Goal: Information Seeking & Learning: Understand process/instructions

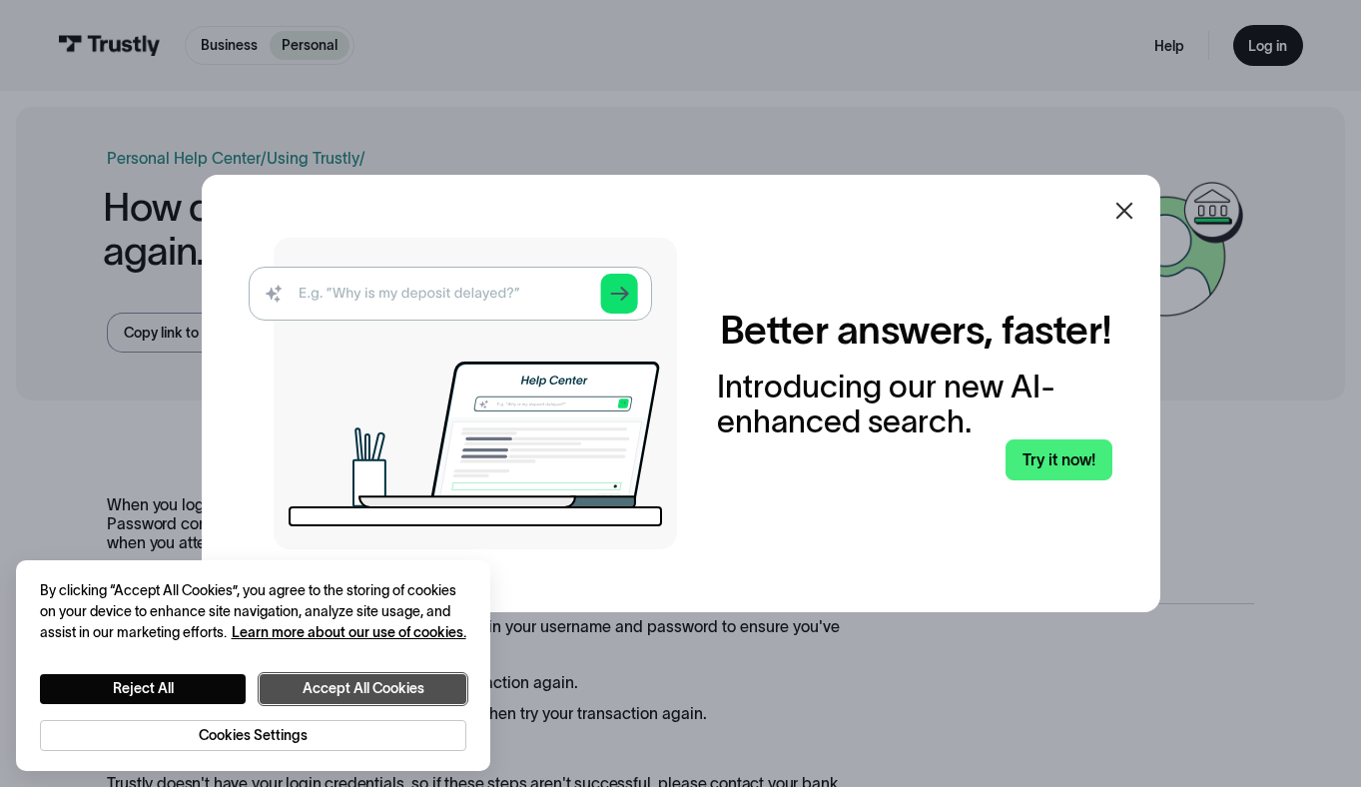
click at [379, 694] on button "Accept All Cookies" at bounding box center [363, 689] width 207 height 30
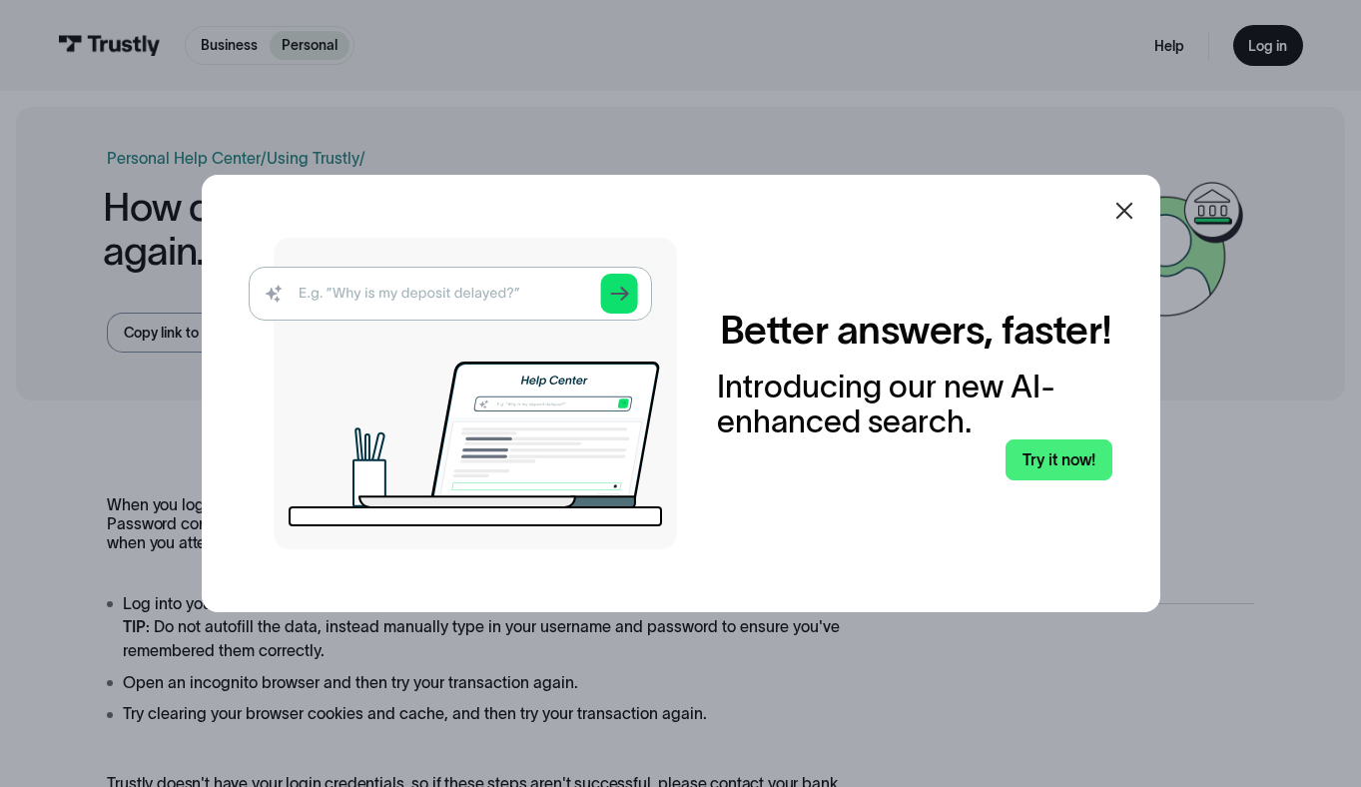
click at [1125, 207] on icon at bounding box center [1123, 210] width 17 height 17
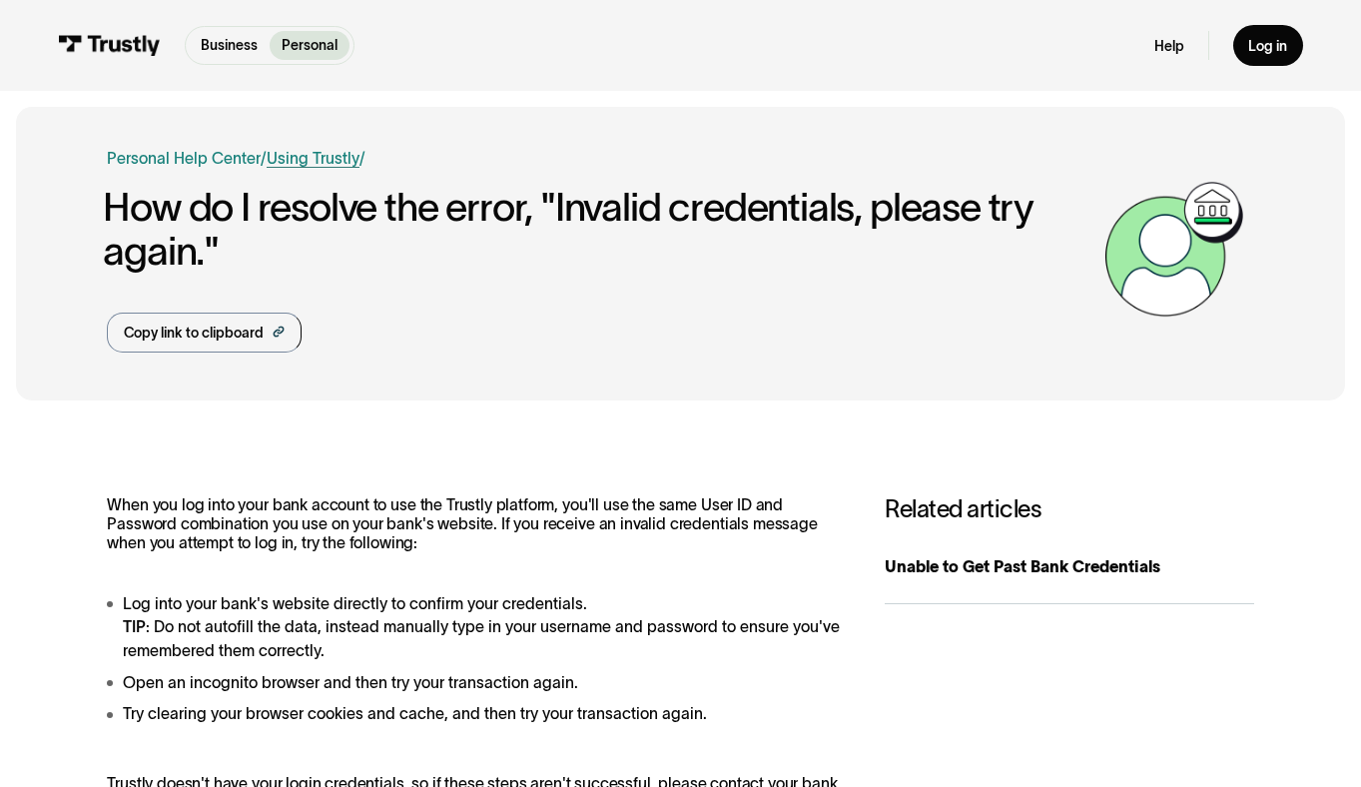
click at [304, 150] on link "Using Trustly" at bounding box center [313, 158] width 93 height 17
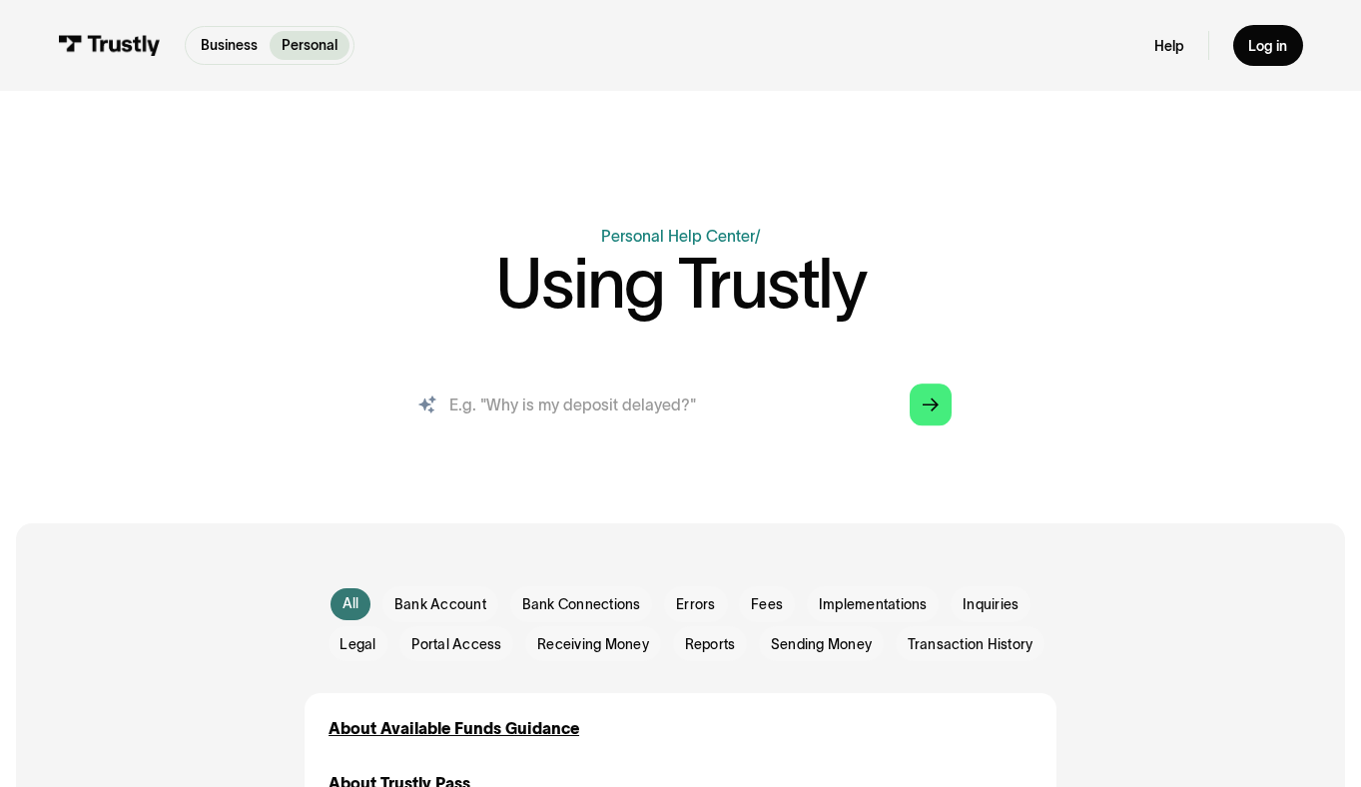
click at [505, 407] on input "search" at bounding box center [679, 403] width 573 height 63
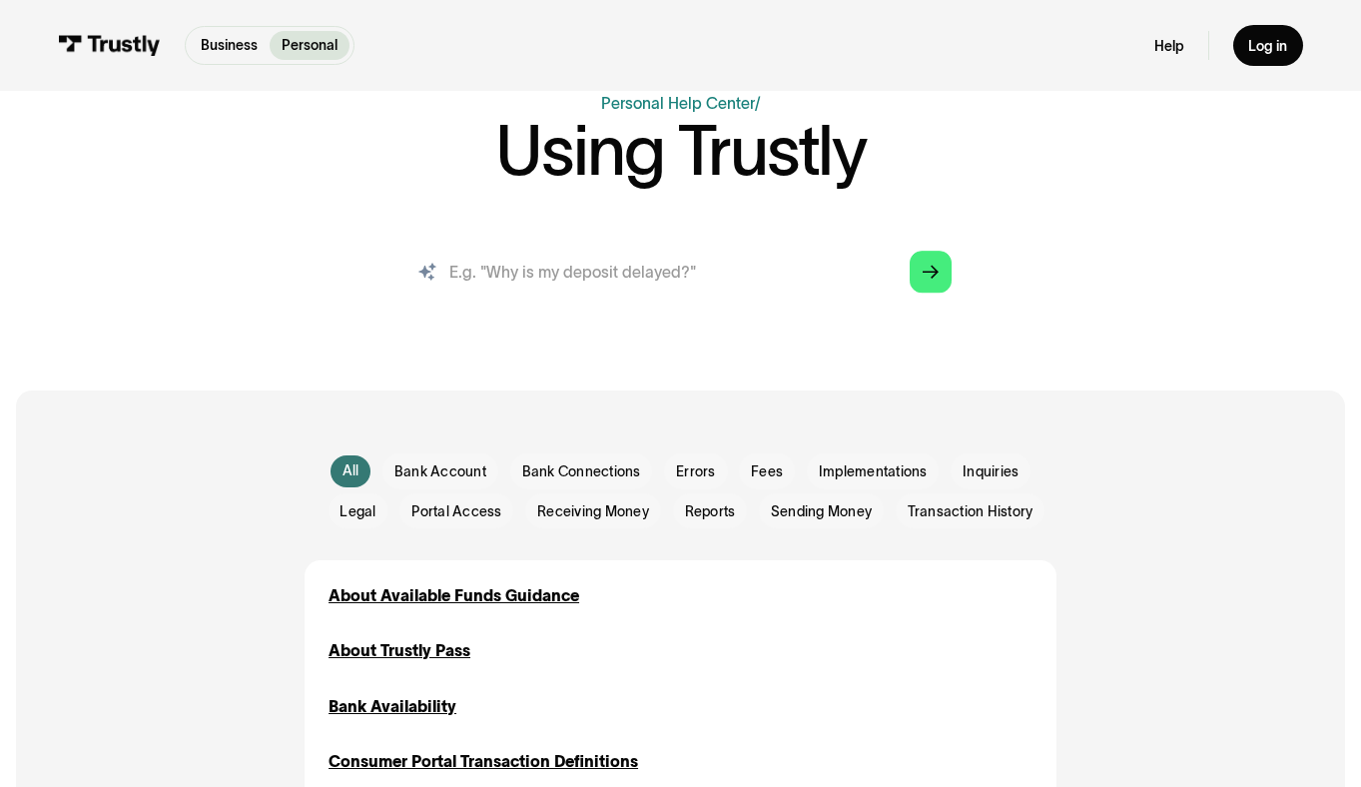
scroll to position [127, 0]
